Goal: Find specific page/section: Find specific page/section

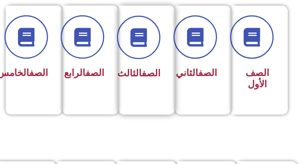
scroll to position [187, 0]
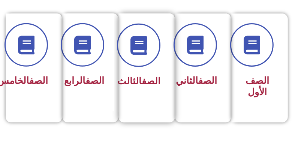
click at [153, 83] on link "الصف" at bounding box center [151, 81] width 19 height 11
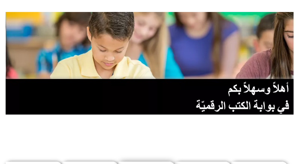
scroll to position [150, 0]
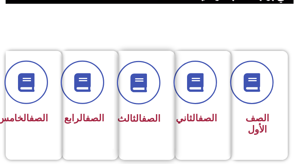
click at [142, 118] on link "الصف" at bounding box center [151, 118] width 19 height 11
drag, startPoint x: 169, startPoint y: 111, endPoint x: 152, endPoint y: 120, distance: 18.8
click at [152, 120] on link "الصف" at bounding box center [151, 118] width 19 height 11
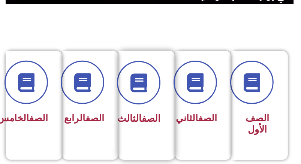
click at [142, 119] on link "الصف" at bounding box center [151, 118] width 19 height 11
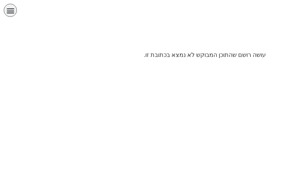
drag, startPoint x: 0, startPoint y: 0, endPoint x: 71, endPoint y: 106, distance: 127.2
click at [71, 65] on html "الصفحة الرئيسية الصف الأول الصف الثاني الصف الثالث الصف الرابع الصف الخامس الصف…" at bounding box center [153, 32] width 307 height 65
